Goal: Task Accomplishment & Management: Complete application form

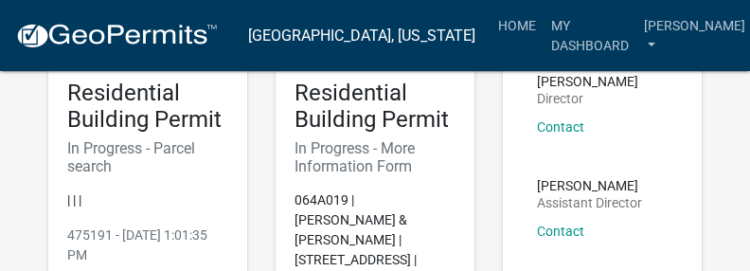
scroll to position [284, 0]
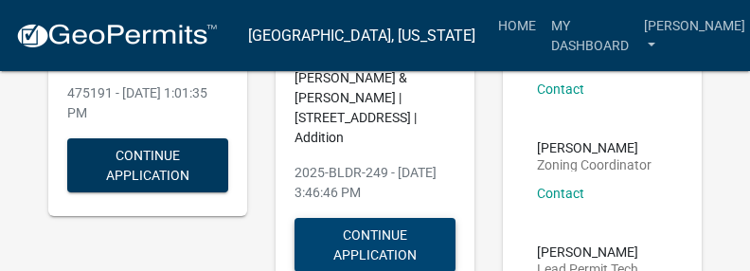
click at [379, 218] on button "Continue Application" at bounding box center [374, 245] width 161 height 54
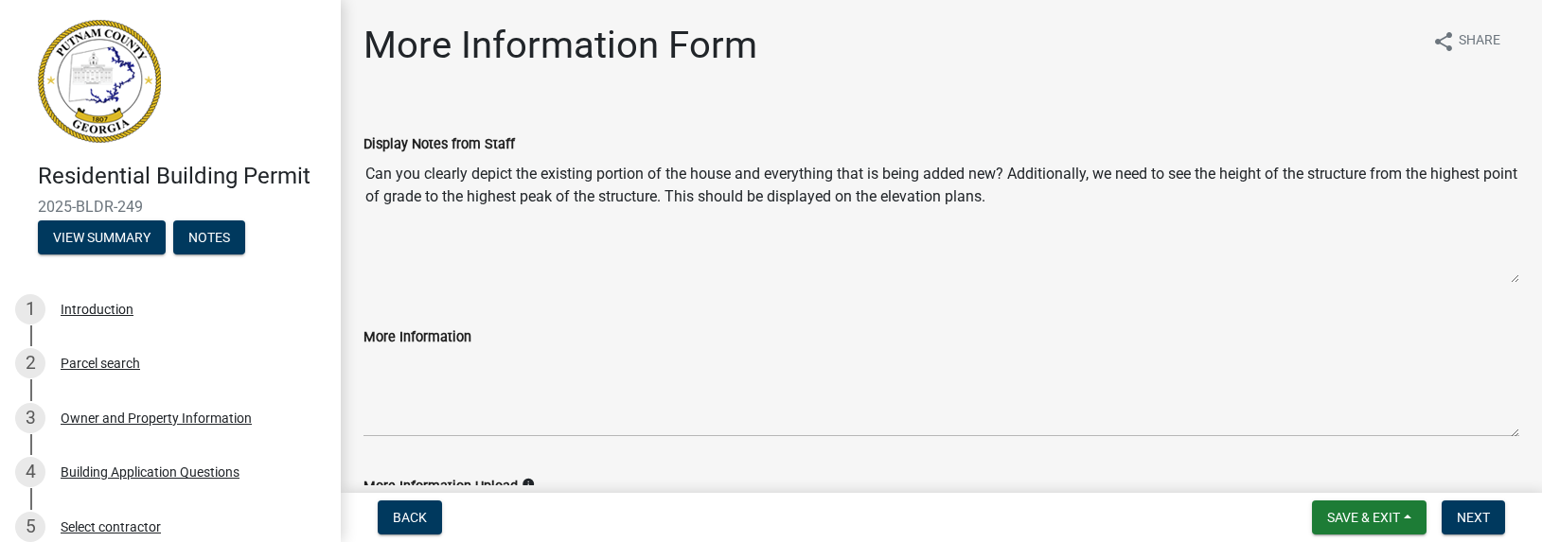
scroll to position [226, 0]
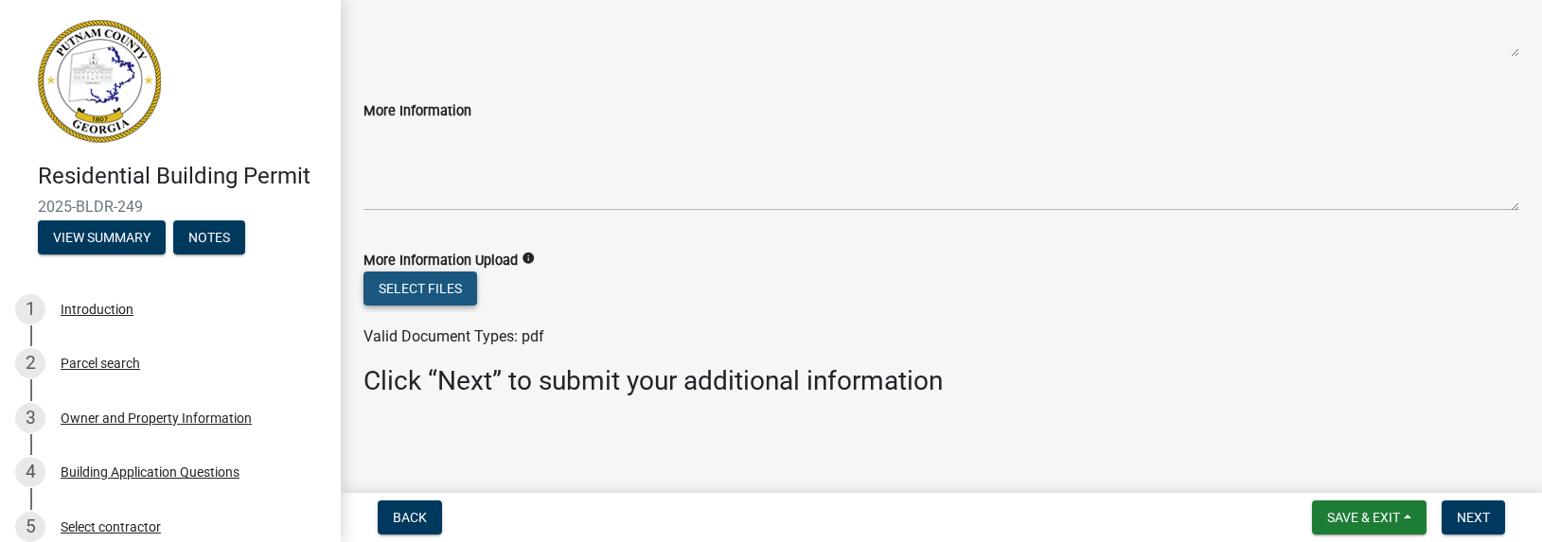
click at [420, 283] on button "Select files" at bounding box center [420, 289] width 114 height 34
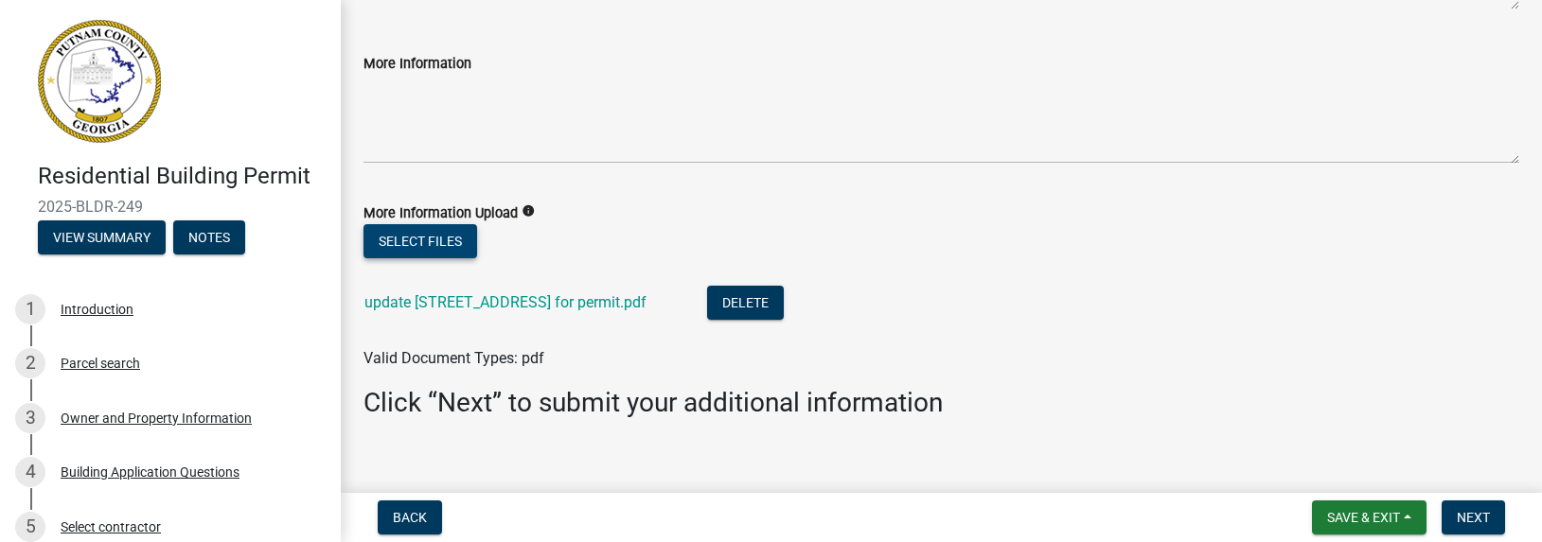
scroll to position [295, 0]
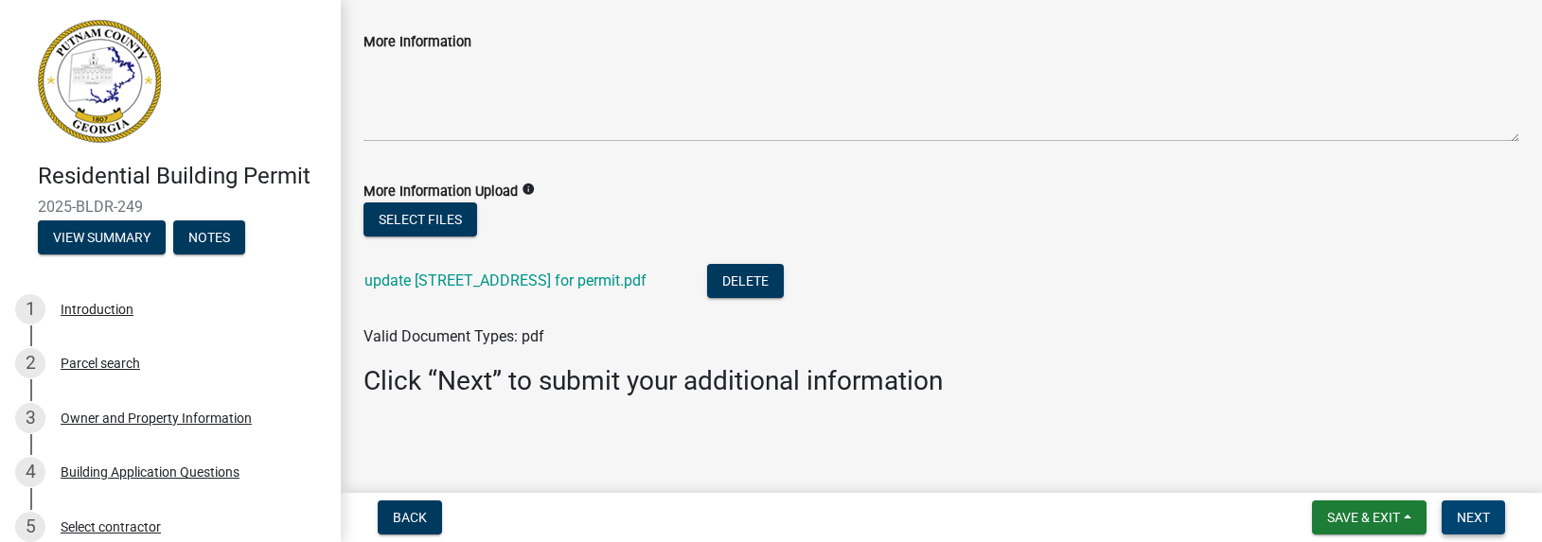
click at [1459, 518] on span "Next" at bounding box center [1472, 517] width 33 height 15
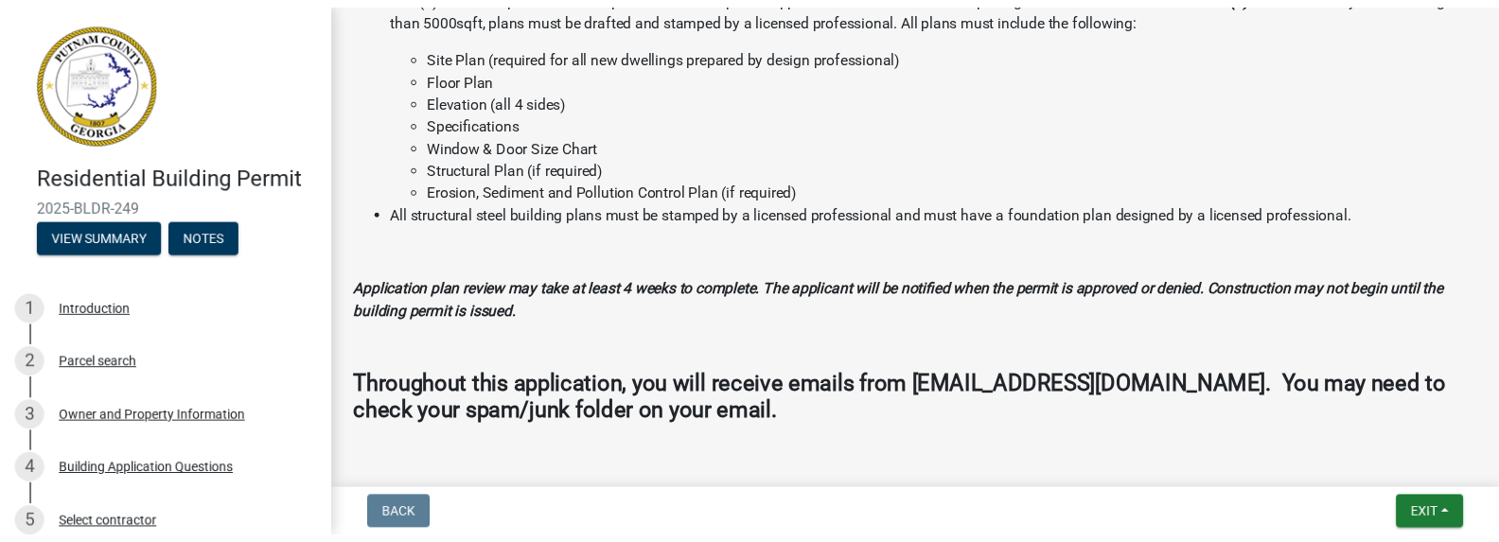
scroll to position [1929, 0]
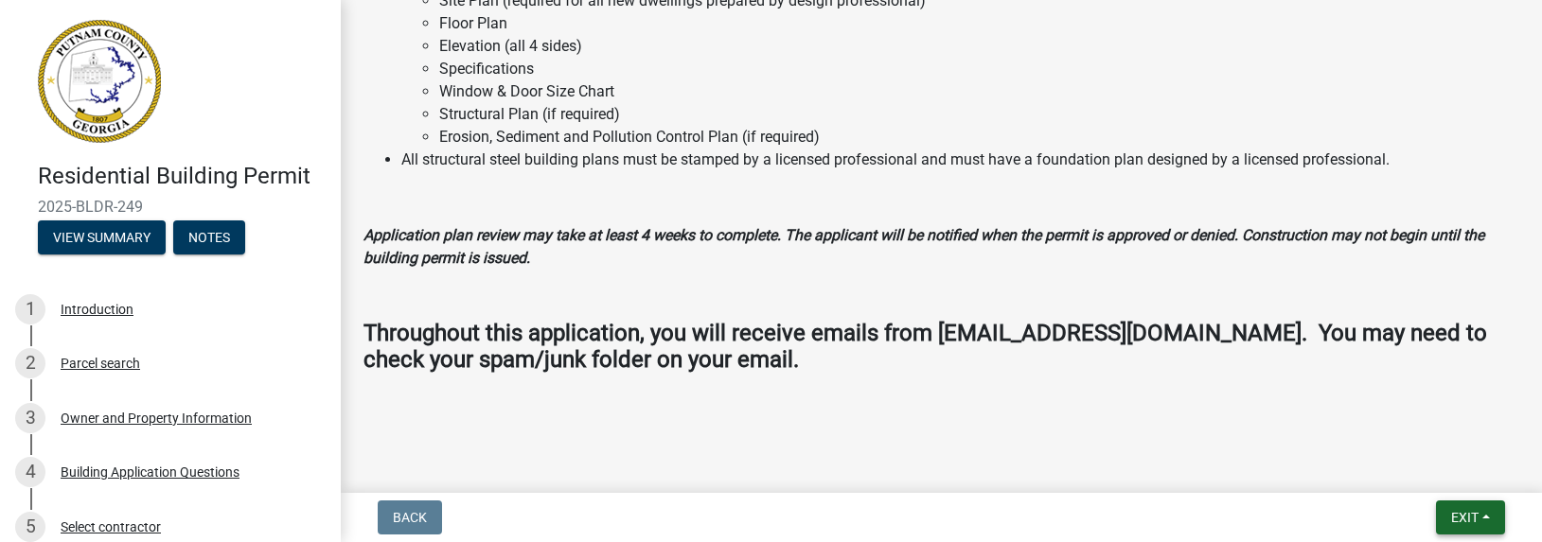
click at [1455, 522] on span "Exit" at bounding box center [1464, 517] width 27 height 15
click at [1425, 465] on button "Save & Exit" at bounding box center [1429, 468] width 151 height 45
